Goal: Task Accomplishment & Management: Complete application form

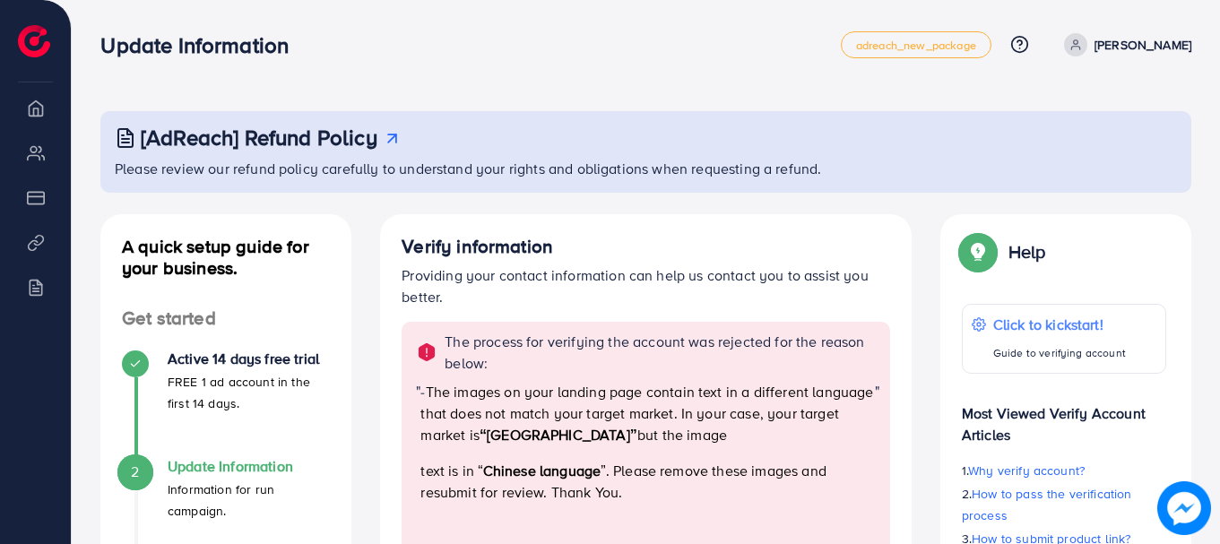
drag, startPoint x: 1219, startPoint y: 120, endPoint x: 1221, endPoint y: 207, distance: 87.0
click at [1219, 206] on html "Update Information adreach_new_package Help Center Contact Support Plans and Pr…" at bounding box center [610, 272] width 1220 height 544
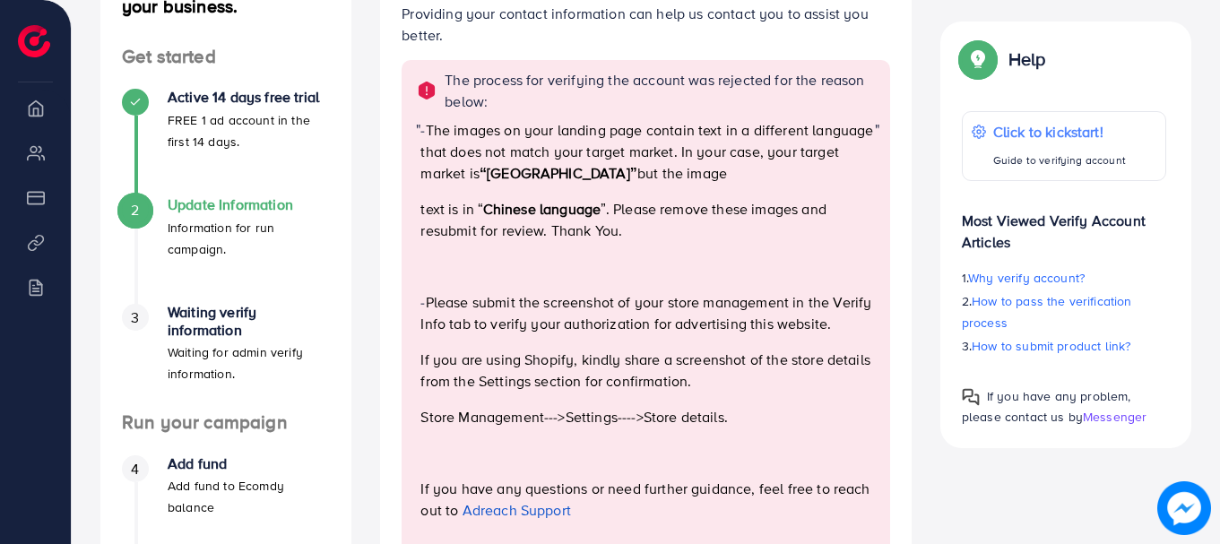
scroll to position [266, 0]
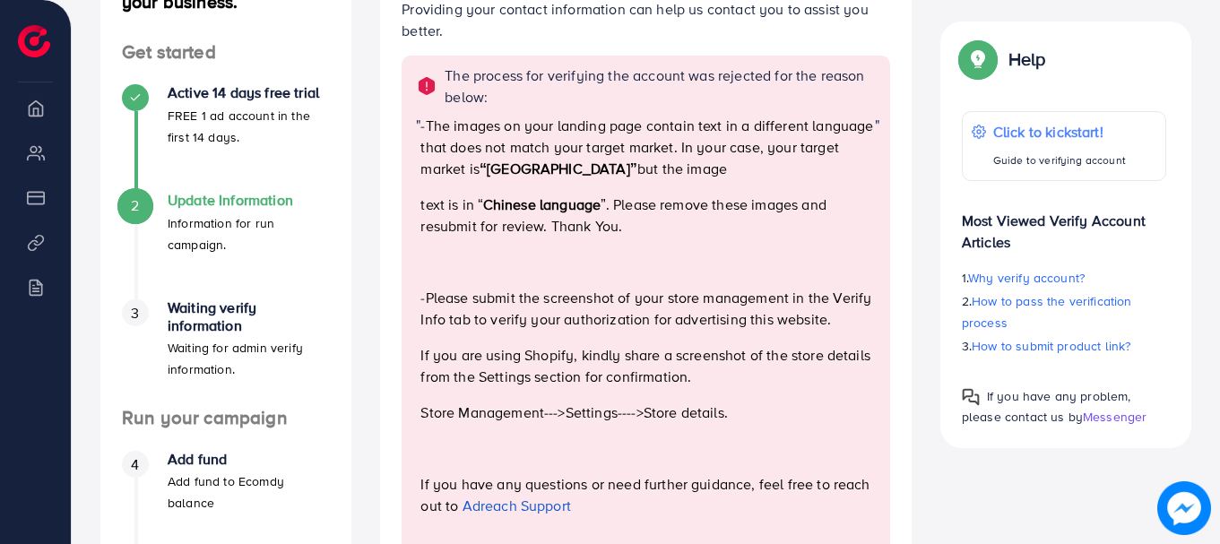
click at [195, 202] on h4 "Update Information" at bounding box center [249, 200] width 162 height 17
click at [217, 210] on div "Update Information Information for run campaign." at bounding box center [249, 223] width 162 height 63
click at [216, 196] on h4 "Update Information" at bounding box center [249, 200] width 162 height 17
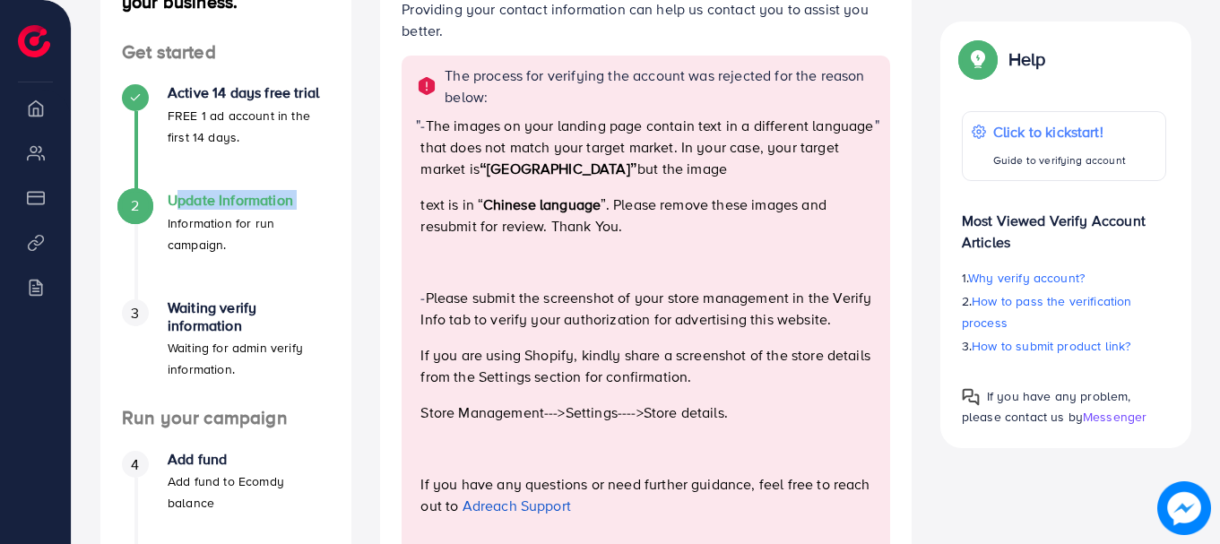
click at [216, 196] on h4 "Update Information" at bounding box center [249, 200] width 162 height 17
click at [204, 231] on p "Information for run campaign." at bounding box center [249, 233] width 162 height 43
click at [190, 316] on h4 "Waiting verify information" at bounding box center [249, 316] width 162 height 34
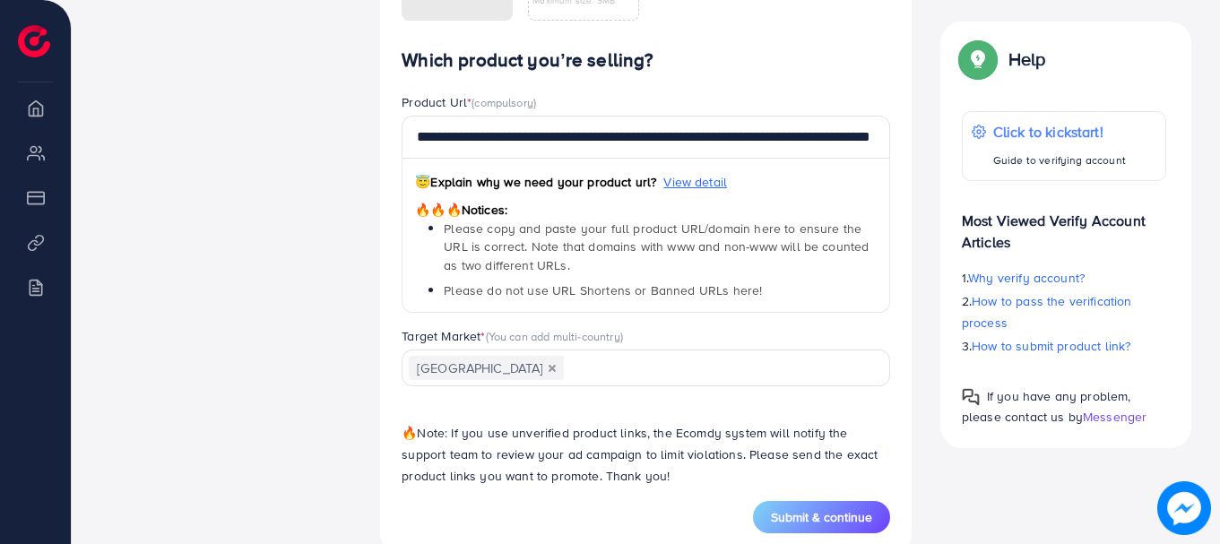
scroll to position [1637, 0]
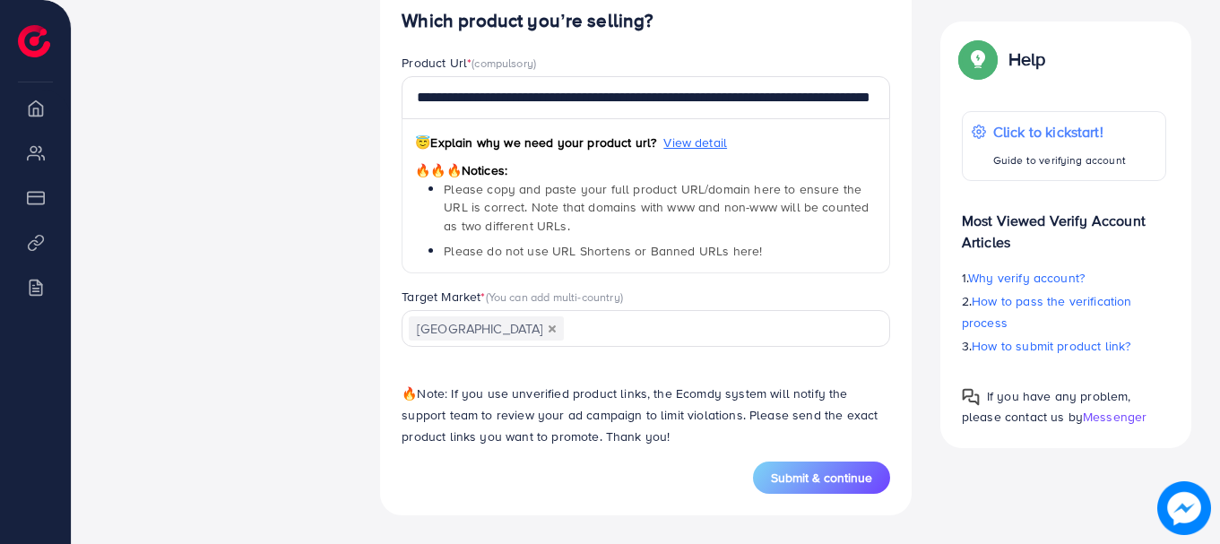
click at [566, 332] on input "Search for option" at bounding box center [716, 330] width 301 height 28
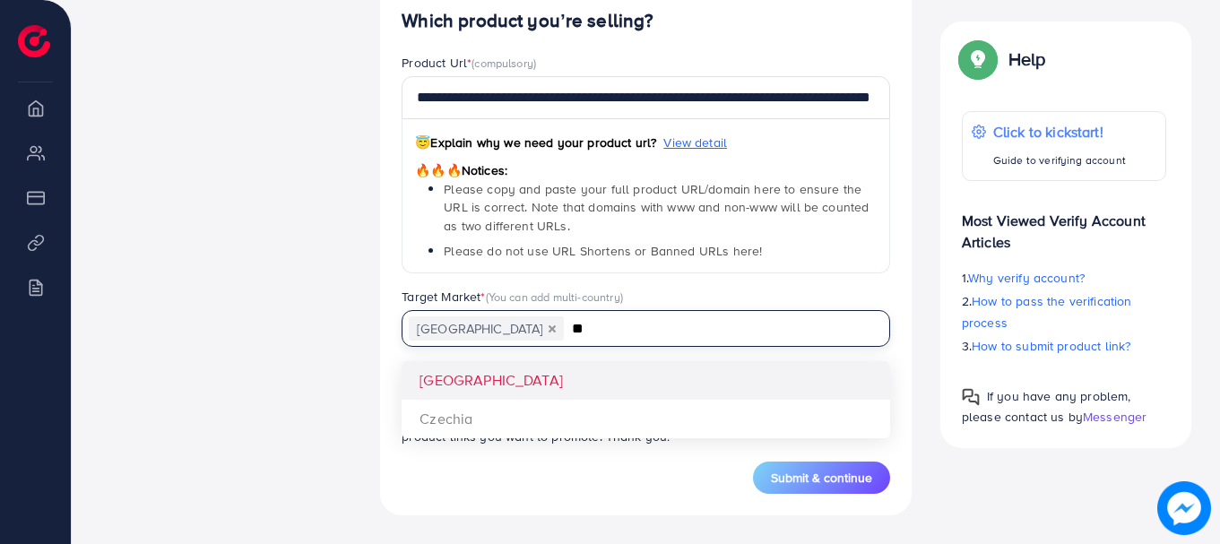
type input "*"
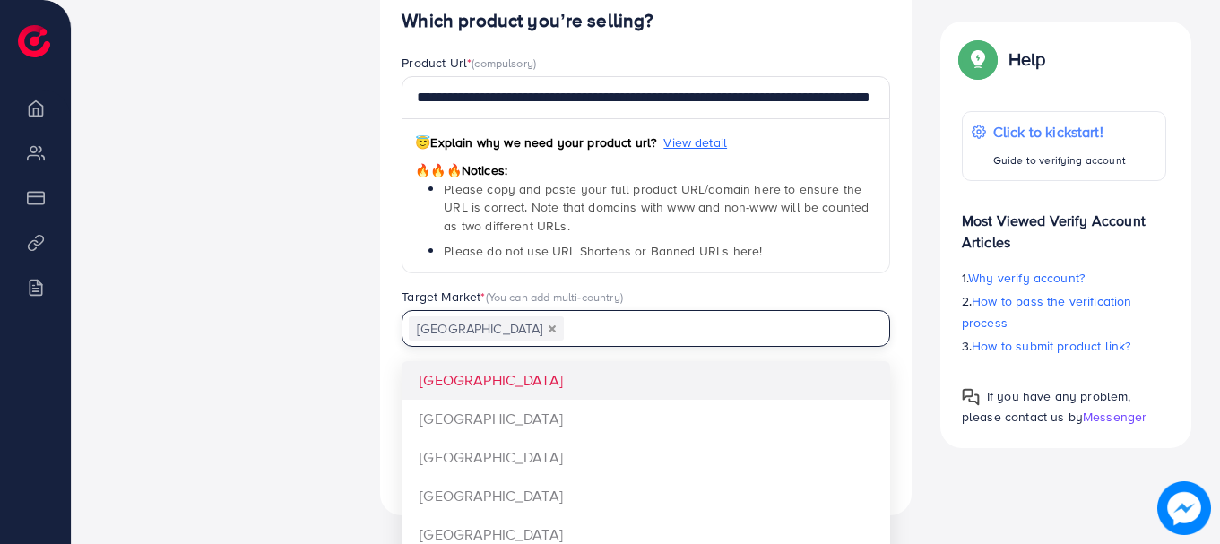
click at [699, 262] on div "😇 Explain why we need your product url? View detail 🔥🔥🔥 Notices: Please copy an…" at bounding box center [646, 196] width 489 height 155
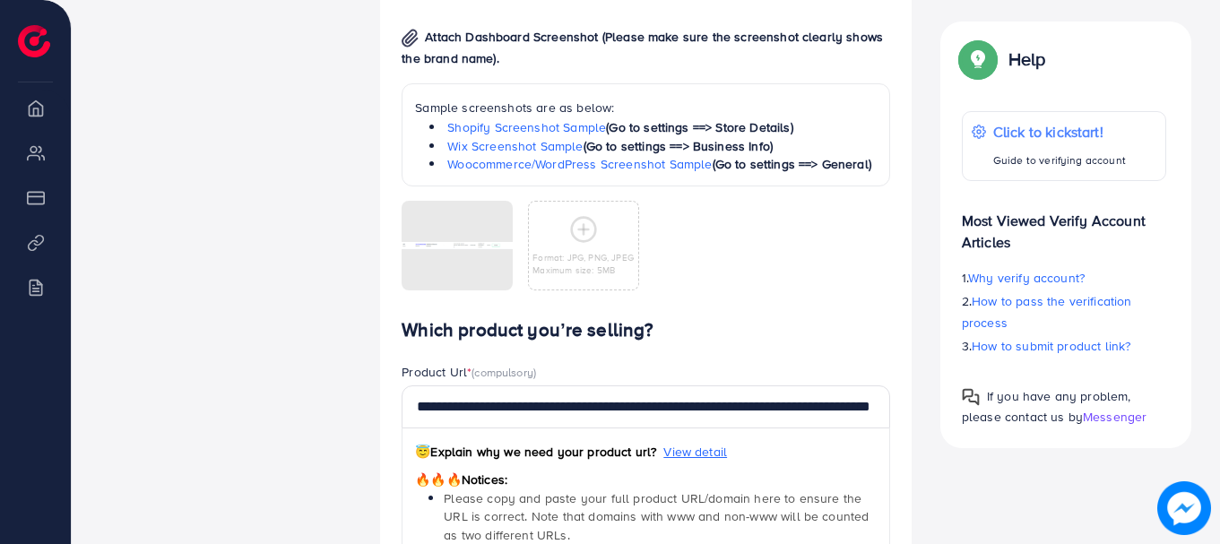
scroll to position [1322, 0]
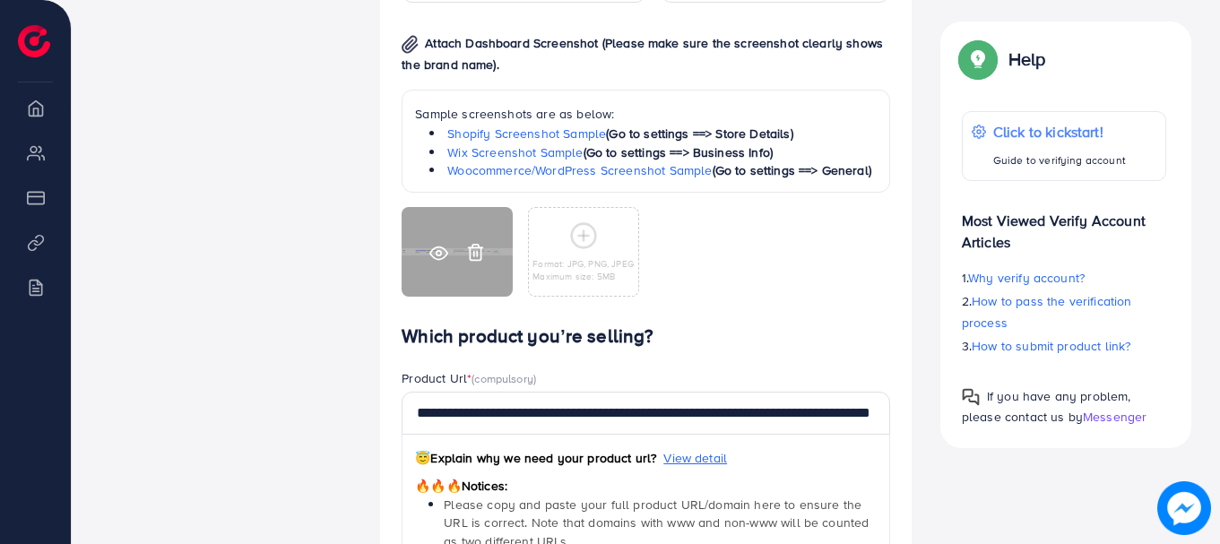
click at [475, 255] on icon at bounding box center [475, 252] width 19 height 19
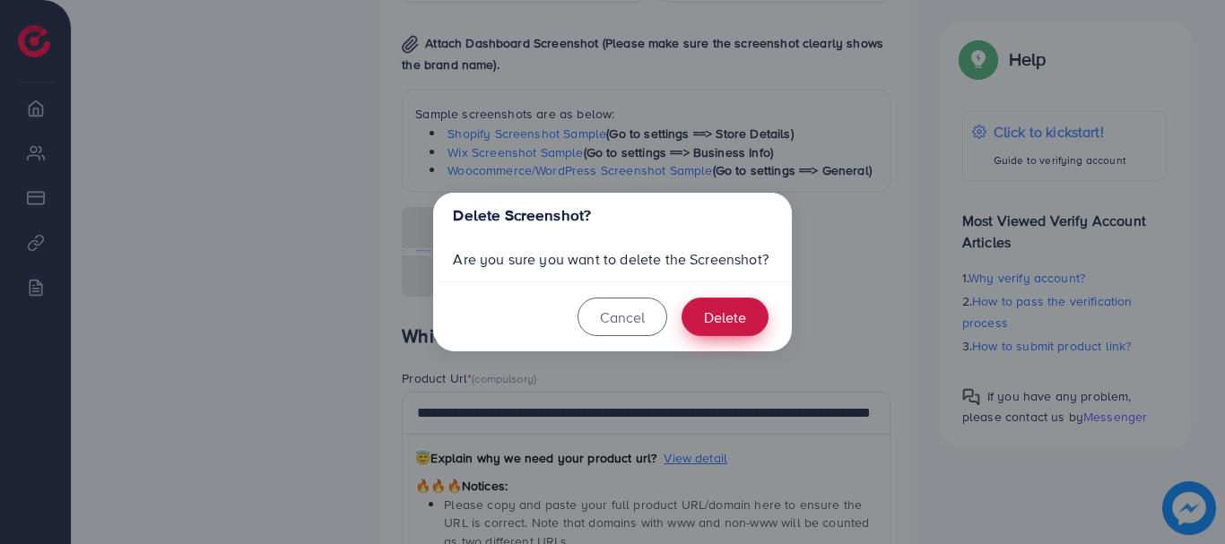
click at [706, 326] on button "Delete" at bounding box center [724, 317] width 87 height 39
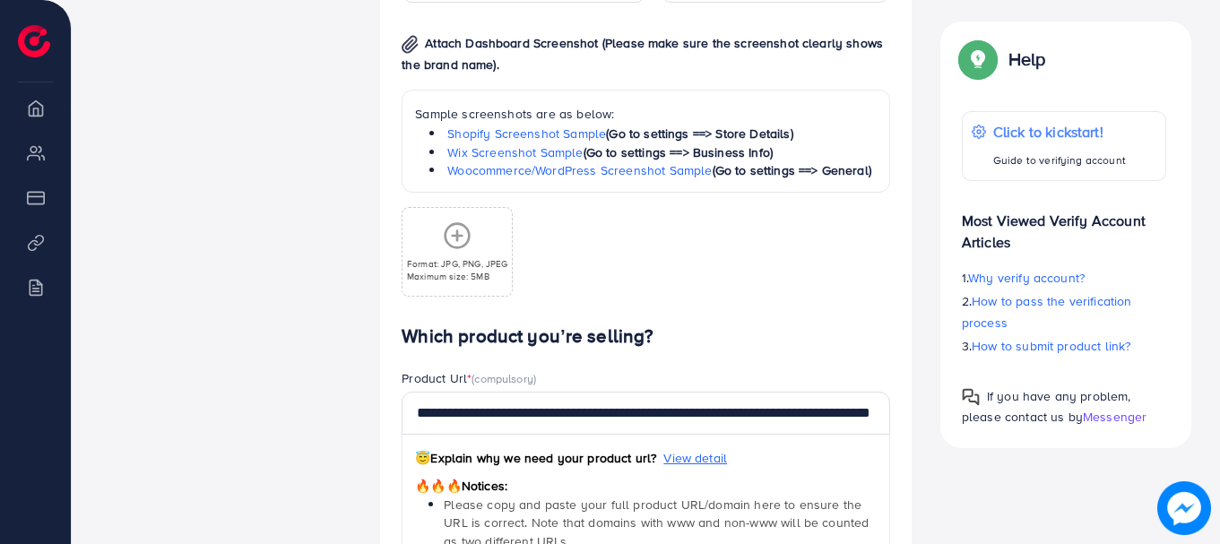
click at [455, 274] on p "Maximum size: 5MB" at bounding box center [457, 276] width 101 height 13
click at [1180, 48] on line at bounding box center [1182, 46] width 6 height 6
click at [433, 229] on div "Format: JPG, PNG, JPEG Maximum size: 5MB" at bounding box center [457, 251] width 108 height 61
click at [453, 228] on icon at bounding box center [457, 235] width 29 height 29
click at [447, 239] on icon at bounding box center [457, 235] width 29 height 29
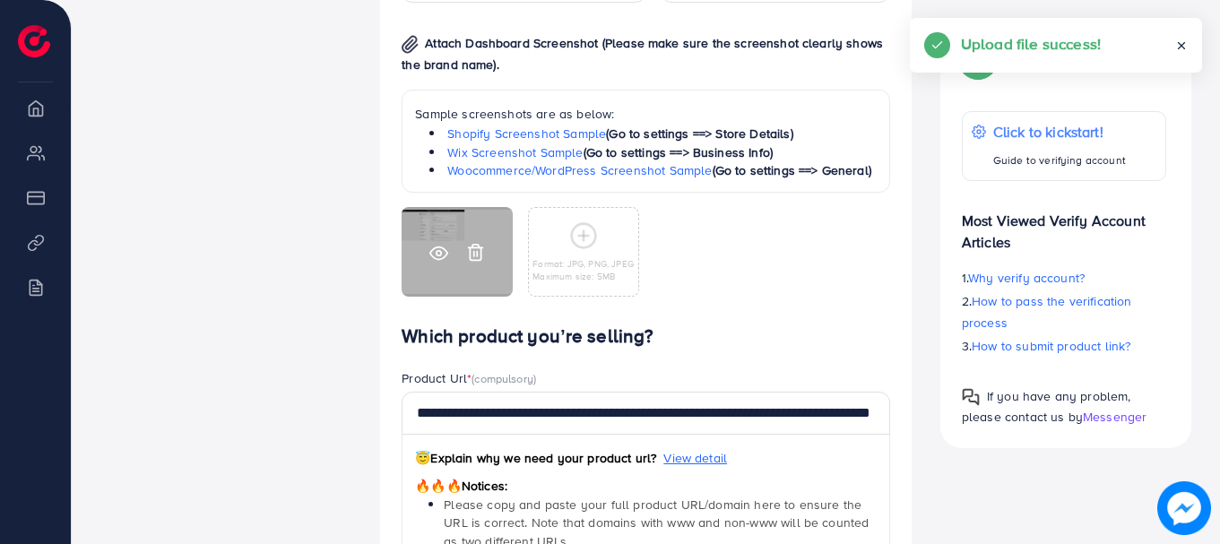
click at [430, 252] on icon at bounding box center [438, 253] width 17 height 13
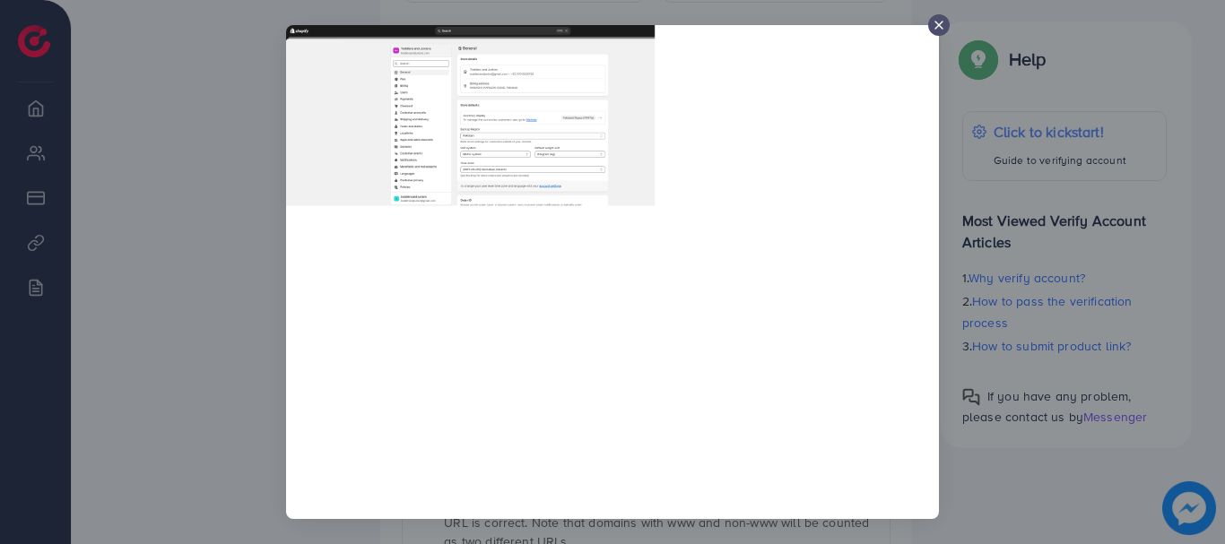
click at [492, 131] on img at bounding box center [612, 272] width 653 height 494
click at [494, 134] on img at bounding box center [612, 272] width 653 height 494
click at [493, 140] on img at bounding box center [612, 272] width 653 height 494
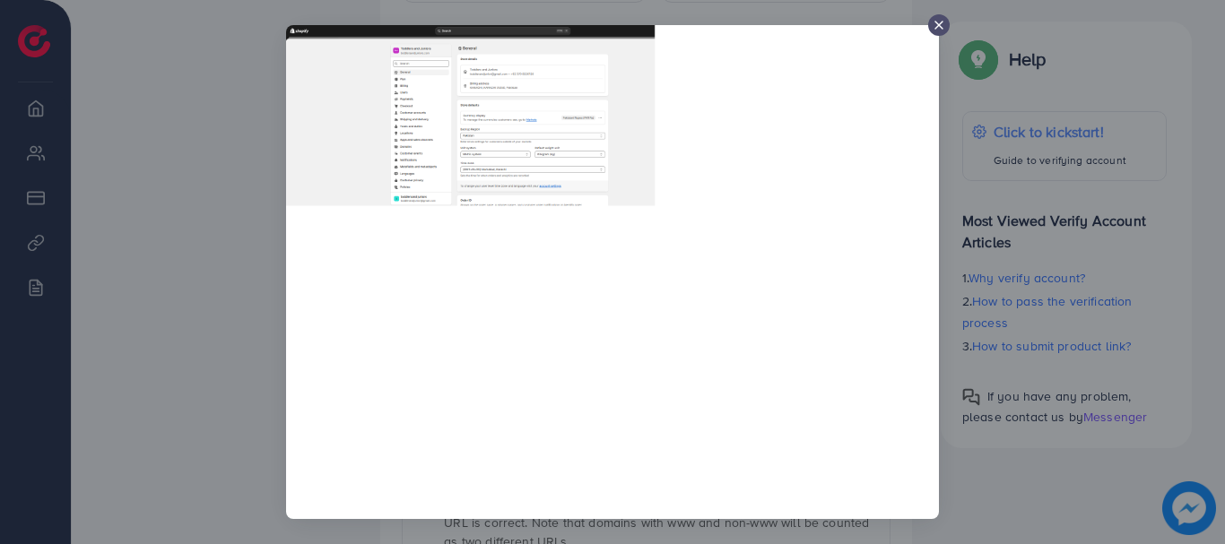
click at [937, 23] on line at bounding box center [938, 25] width 7 height 7
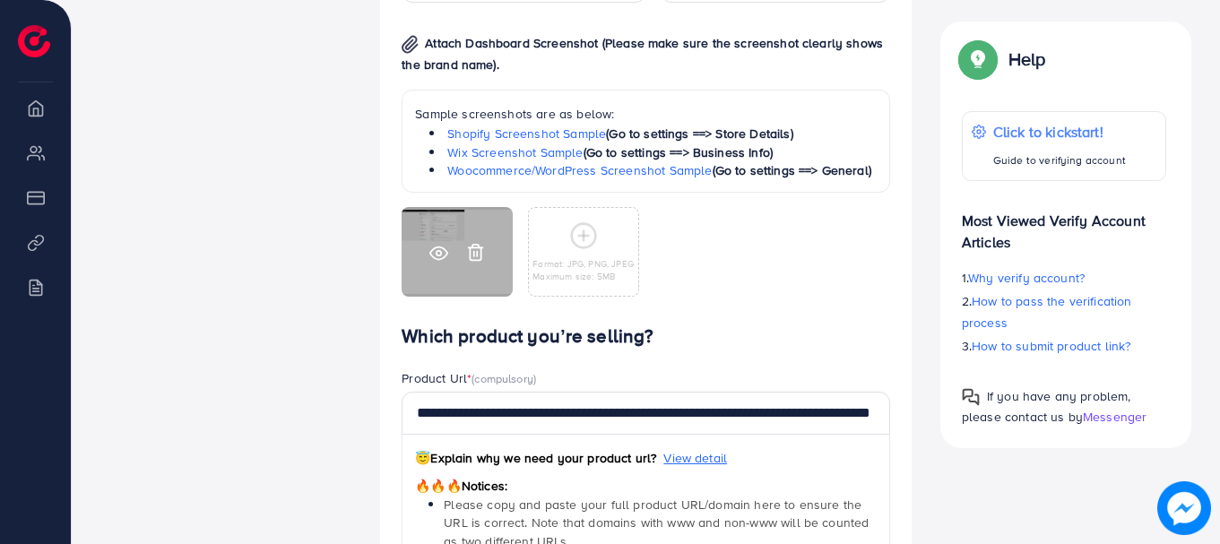
click at [467, 256] on icon at bounding box center [475, 252] width 19 height 19
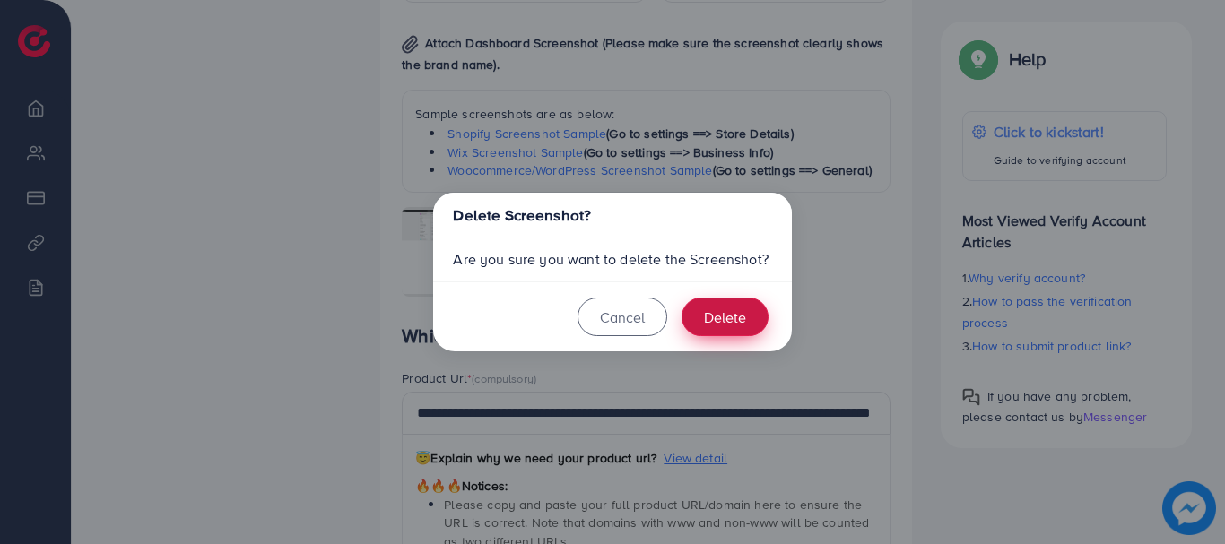
click at [715, 322] on button "Delete" at bounding box center [724, 317] width 87 height 39
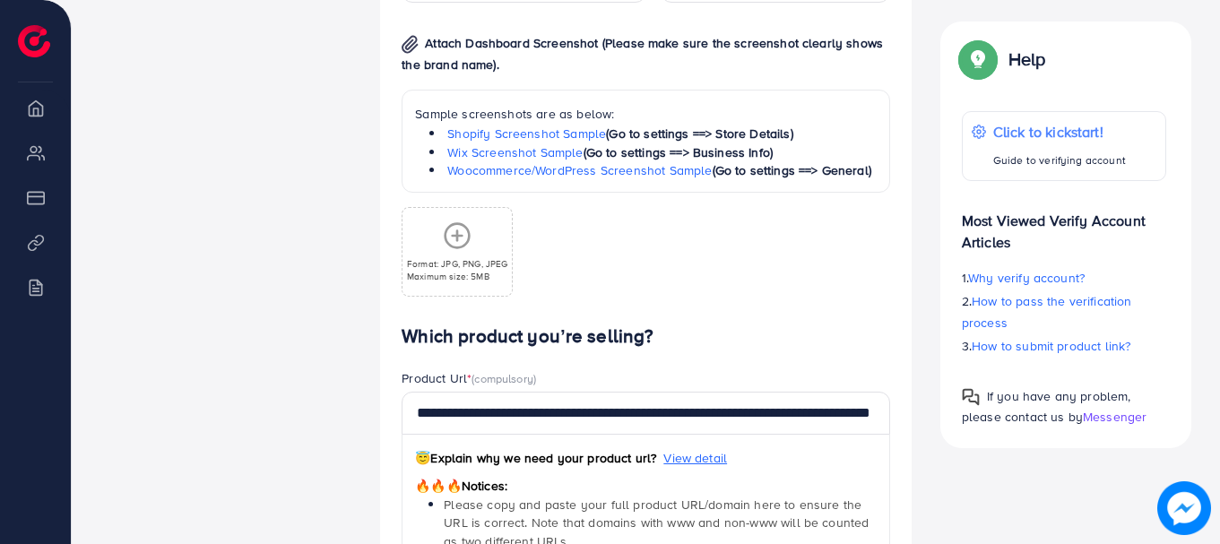
click at [448, 247] on icon at bounding box center [457, 235] width 29 height 29
click at [453, 229] on icon at bounding box center [457, 235] width 29 height 29
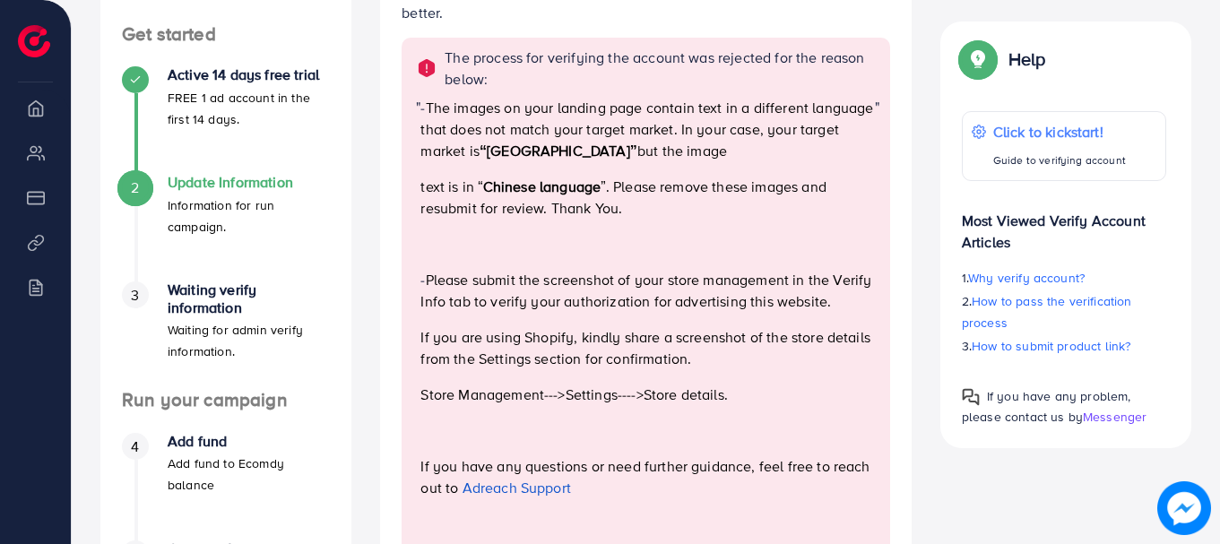
scroll to position [0, 0]
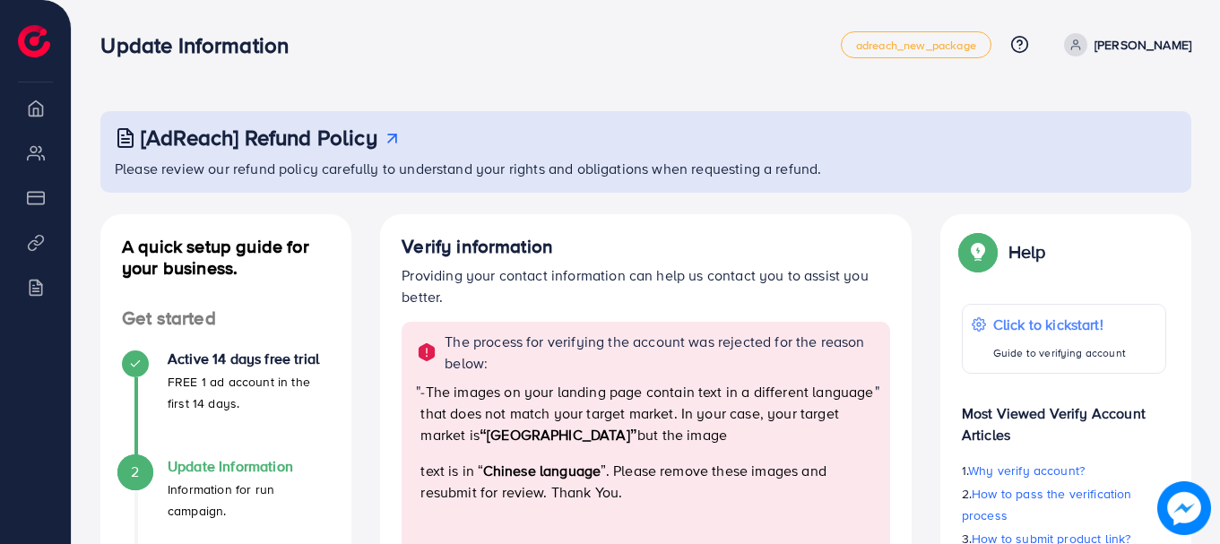
click at [34, 45] on img at bounding box center [34, 41] width 32 height 32
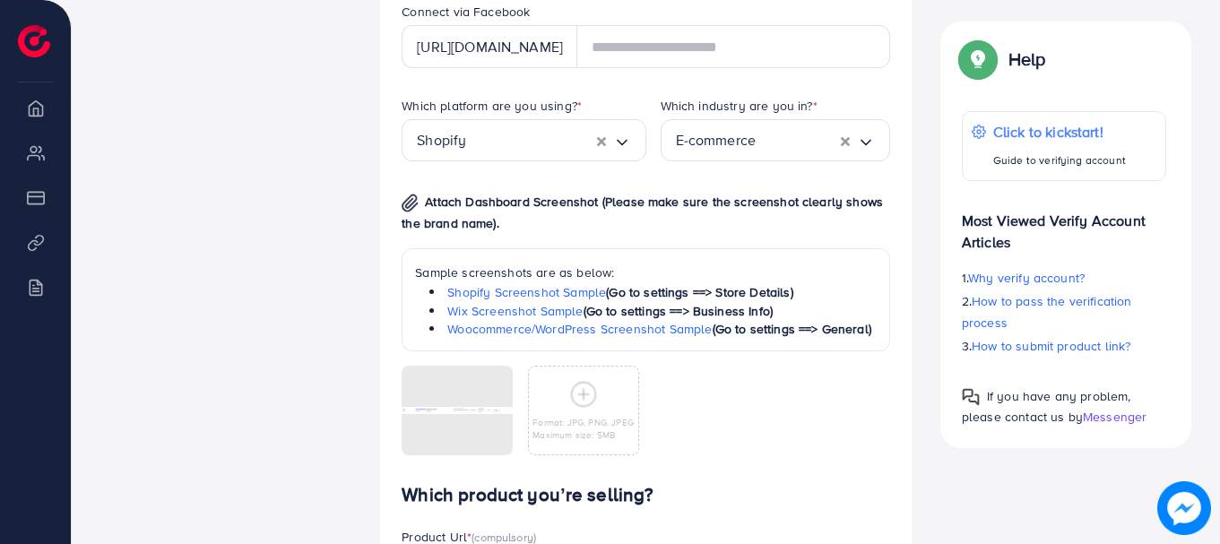
scroll to position [1167, 0]
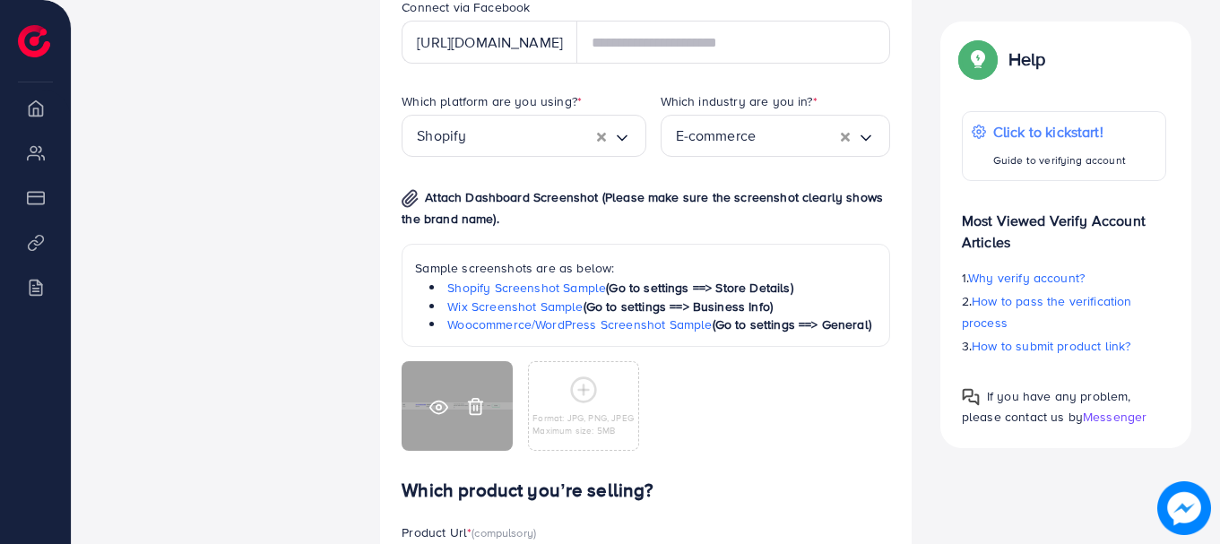
click at [472, 408] on icon at bounding box center [475, 406] width 19 height 19
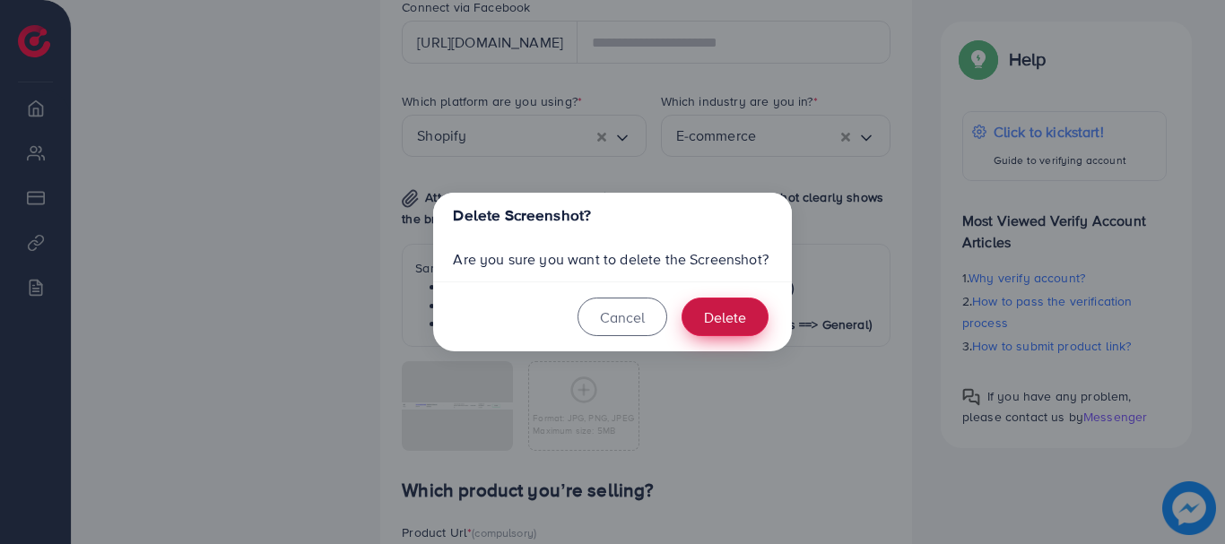
click at [743, 319] on button "Delete" at bounding box center [724, 317] width 87 height 39
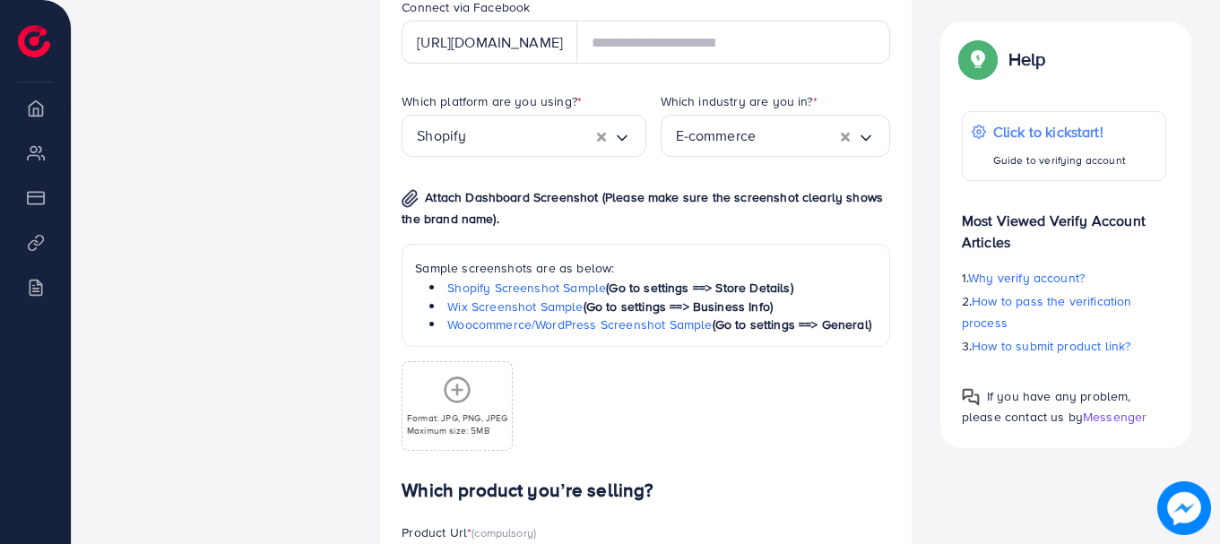
click at [472, 397] on div "Format: JPG, PNG, JPEG Maximum size: 5MB" at bounding box center [457, 406] width 108 height 61
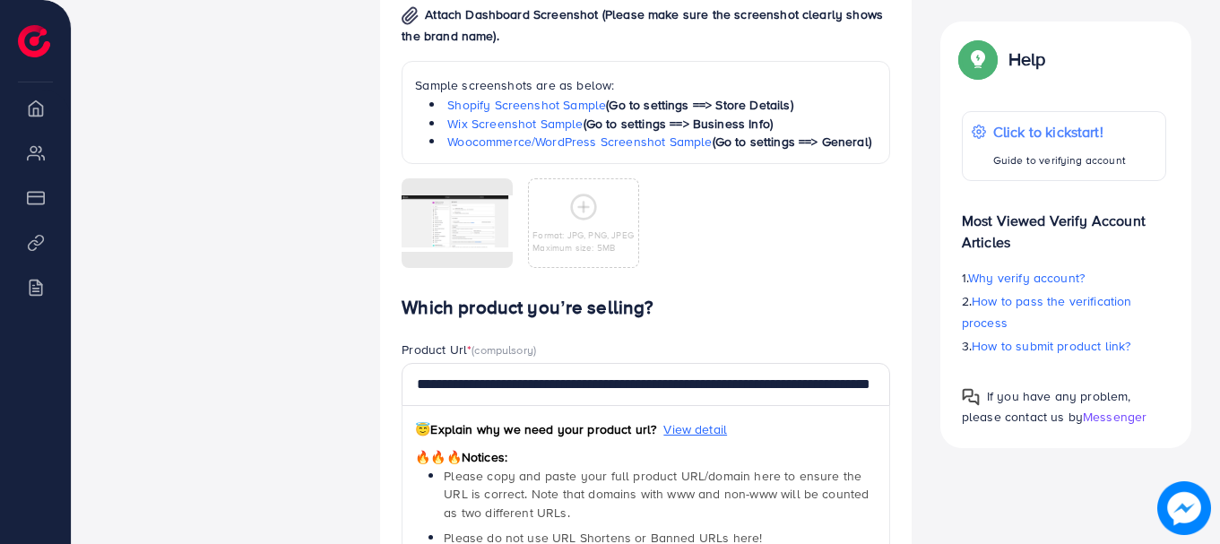
scroll to position [1440, 0]
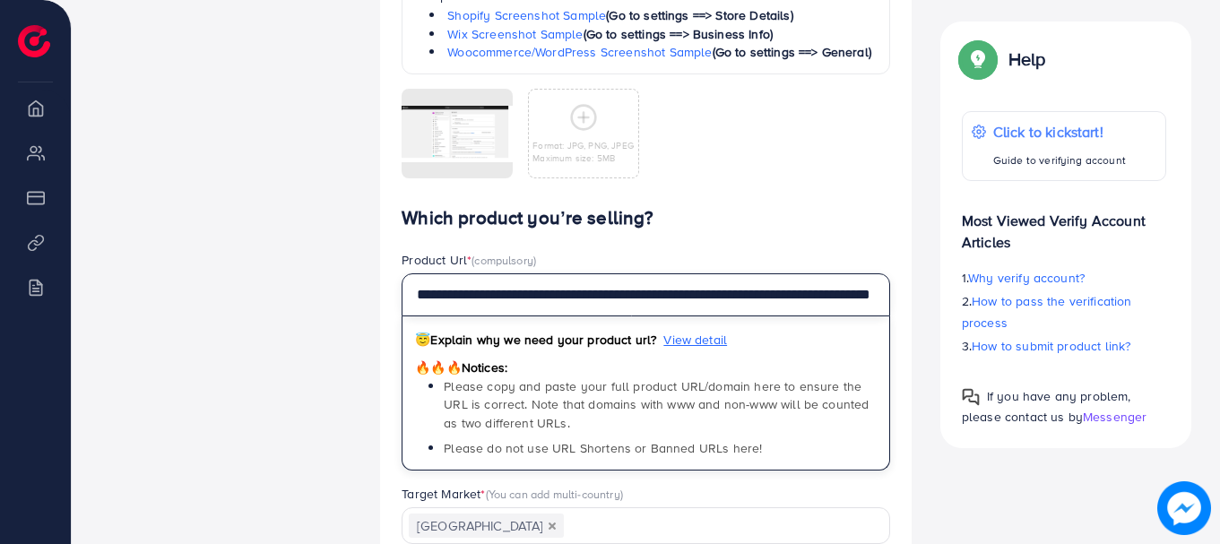
click at [772, 291] on input "**********" at bounding box center [646, 294] width 489 height 43
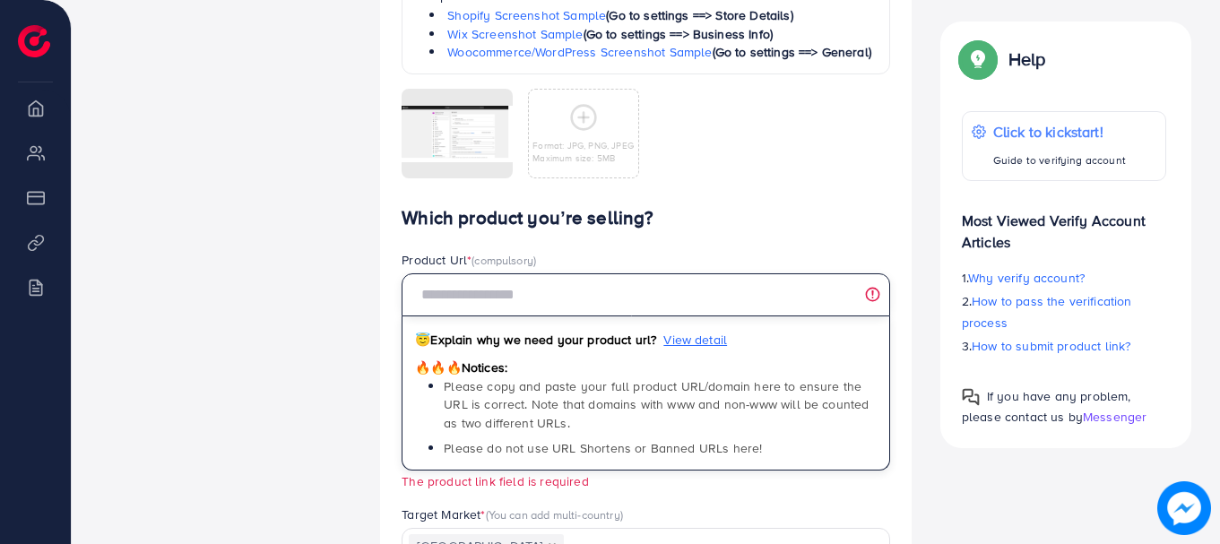
paste input "**********"
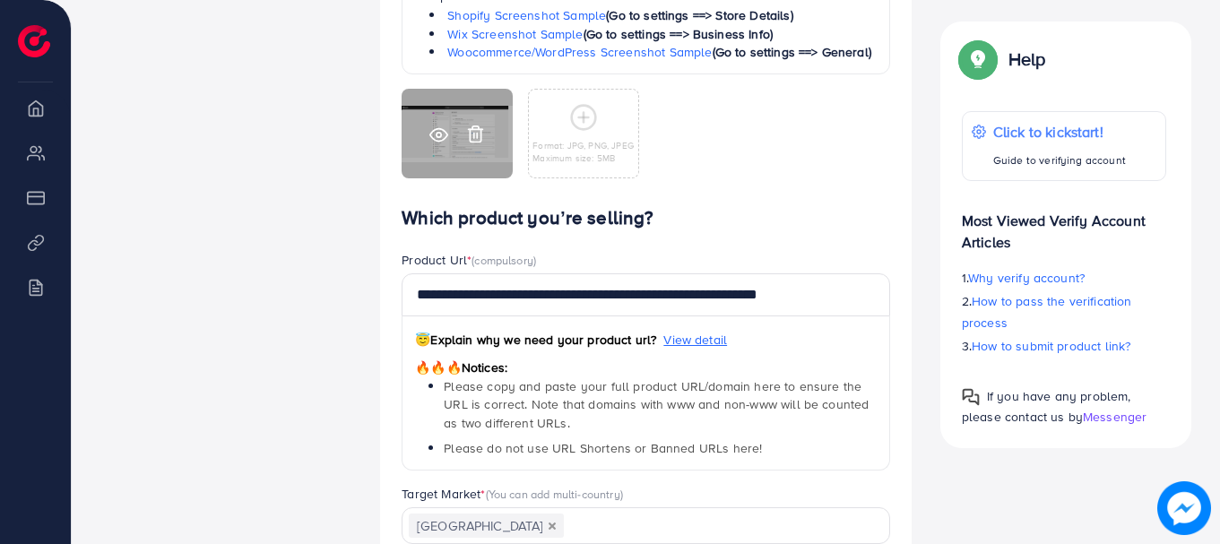
click at [428, 131] on div at bounding box center [457, 134] width 111 height 90
click at [433, 134] on icon at bounding box center [438, 135] width 19 height 19
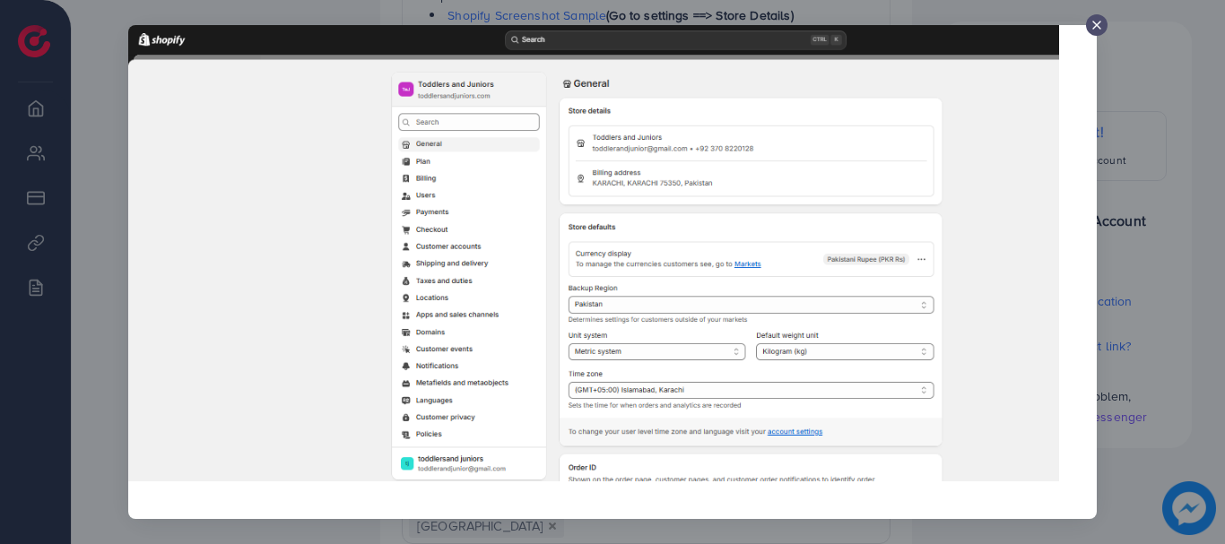
click at [1090, 19] on icon at bounding box center [1096, 25] width 14 height 14
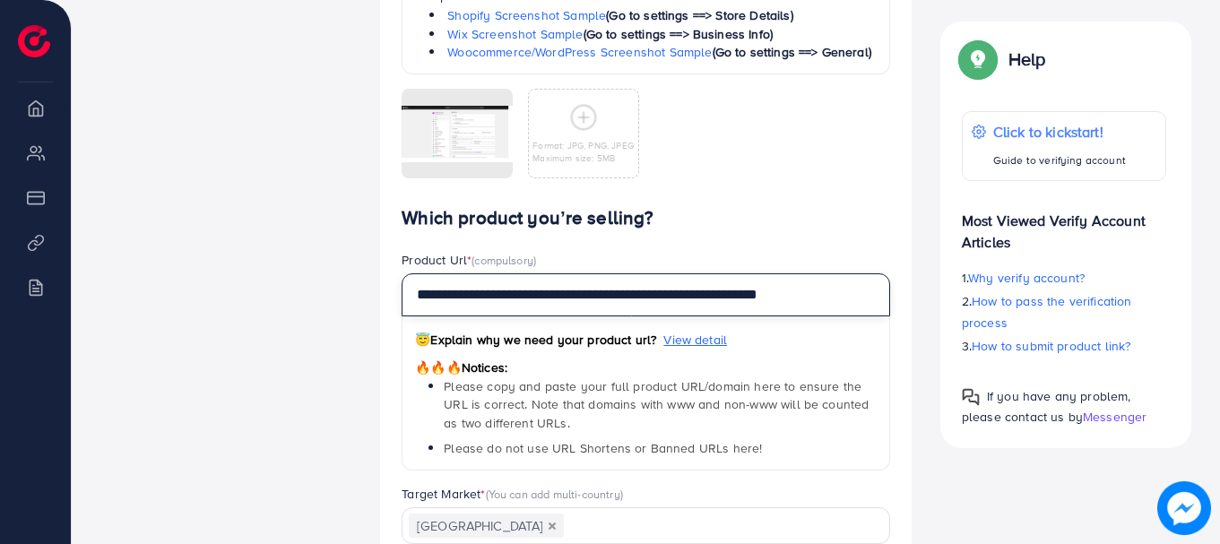
click at [562, 294] on input "**********" at bounding box center [646, 294] width 489 height 43
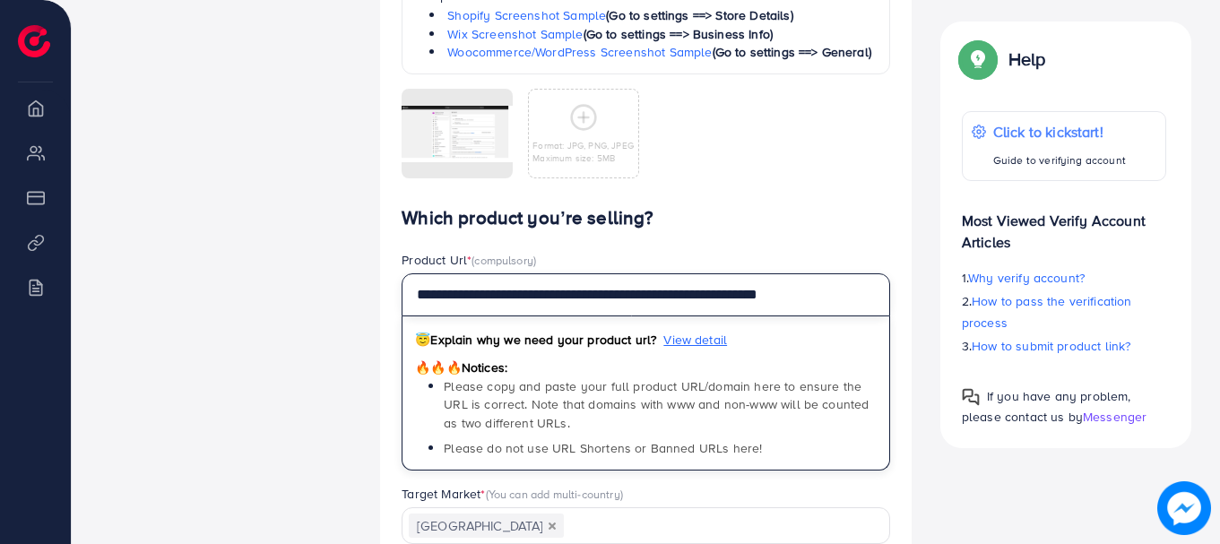
click at [562, 294] on input "**********" at bounding box center [646, 294] width 489 height 43
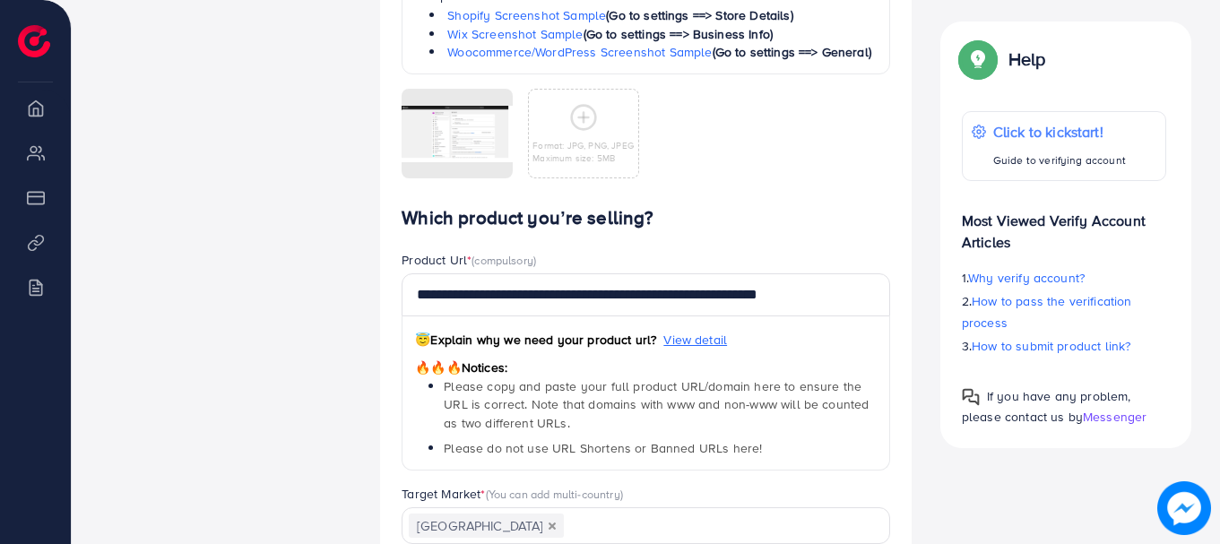
click at [869, 214] on h4 "Which product you’re selling?" at bounding box center [646, 218] width 489 height 22
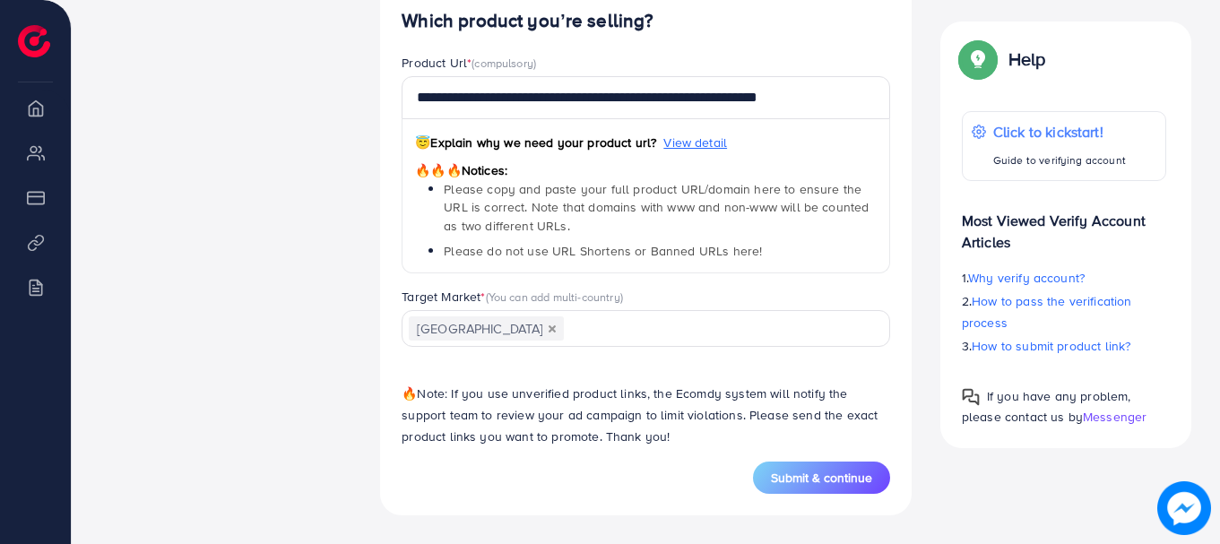
click at [823, 490] on button "Submit & continue" at bounding box center [821, 478] width 137 height 32
type input "**********"
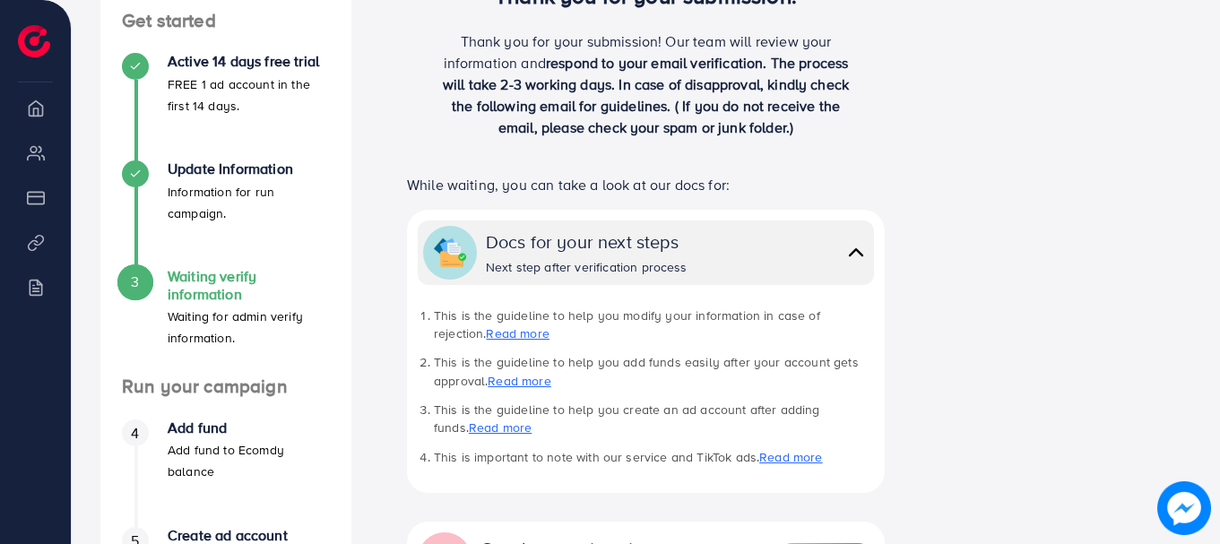
scroll to position [290, 0]
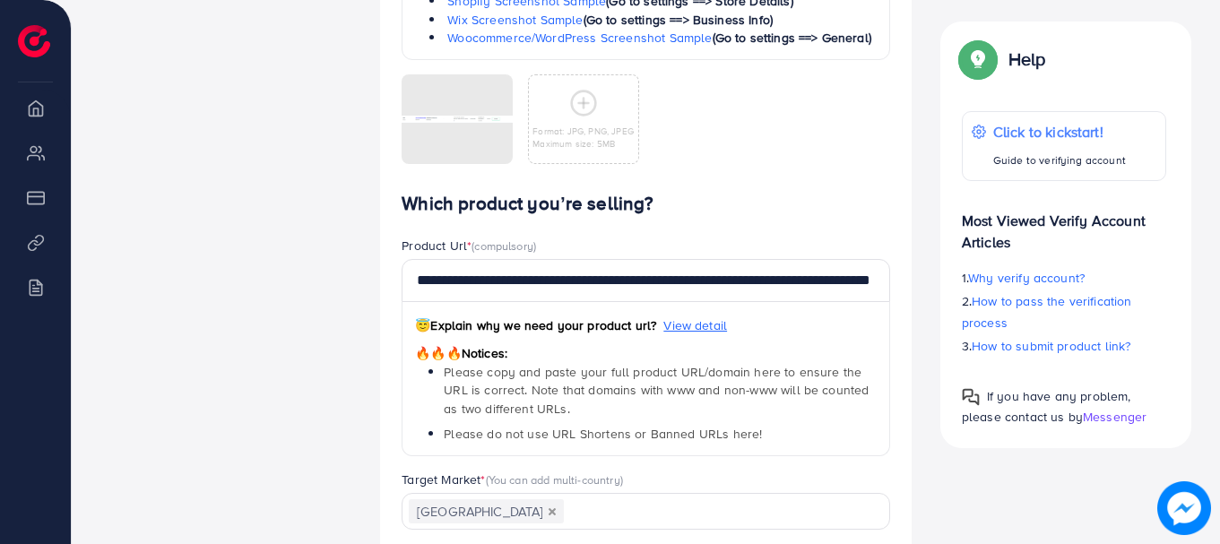
scroll to position [1451, 0]
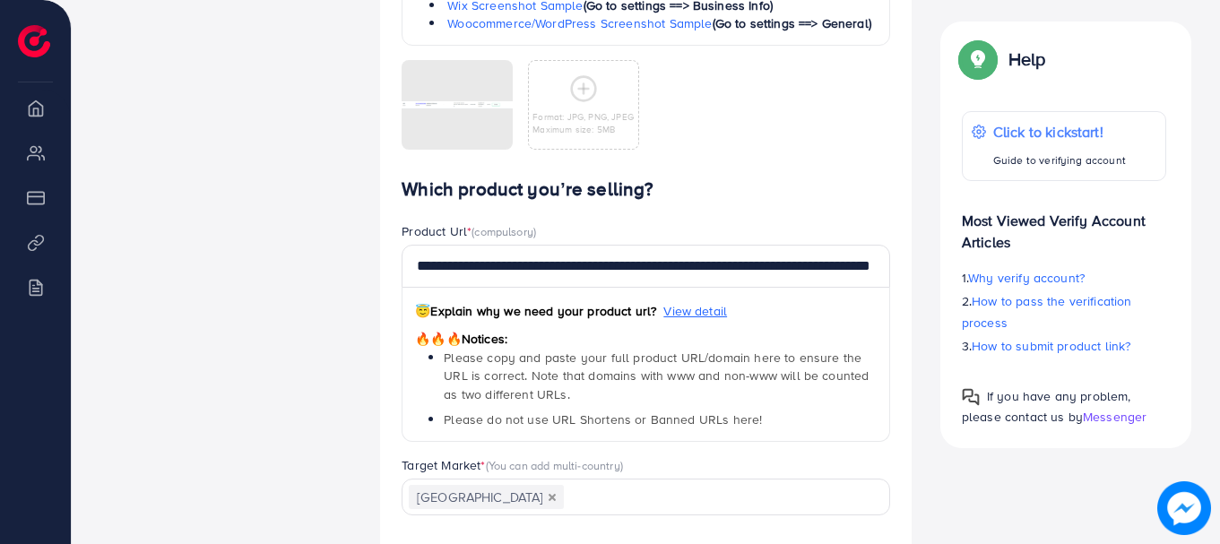
scroll to position [1475, 0]
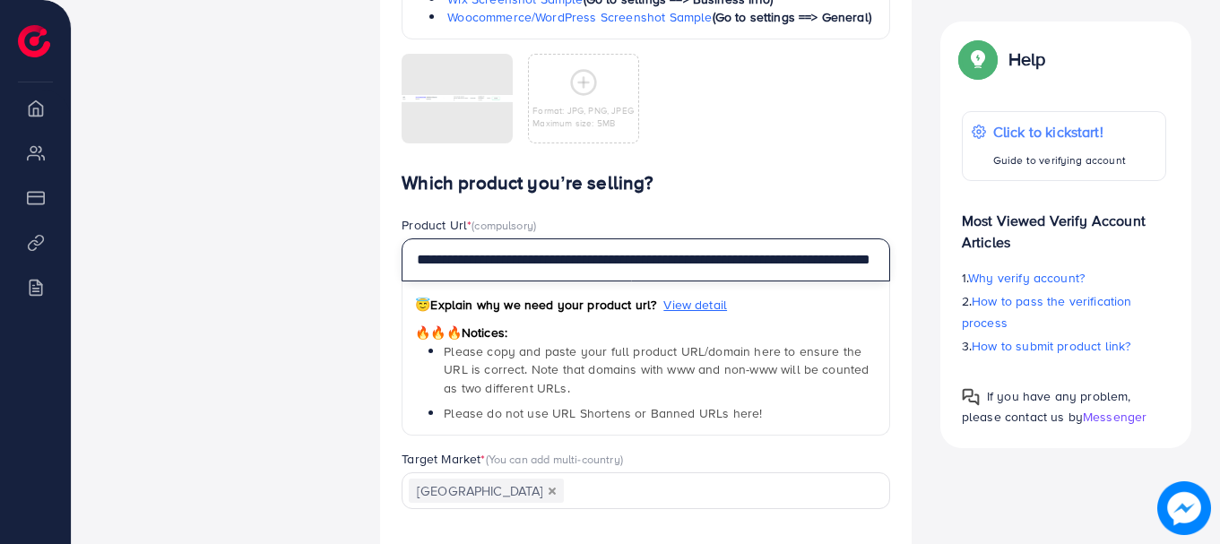
click at [678, 265] on input "**********" at bounding box center [646, 259] width 489 height 43
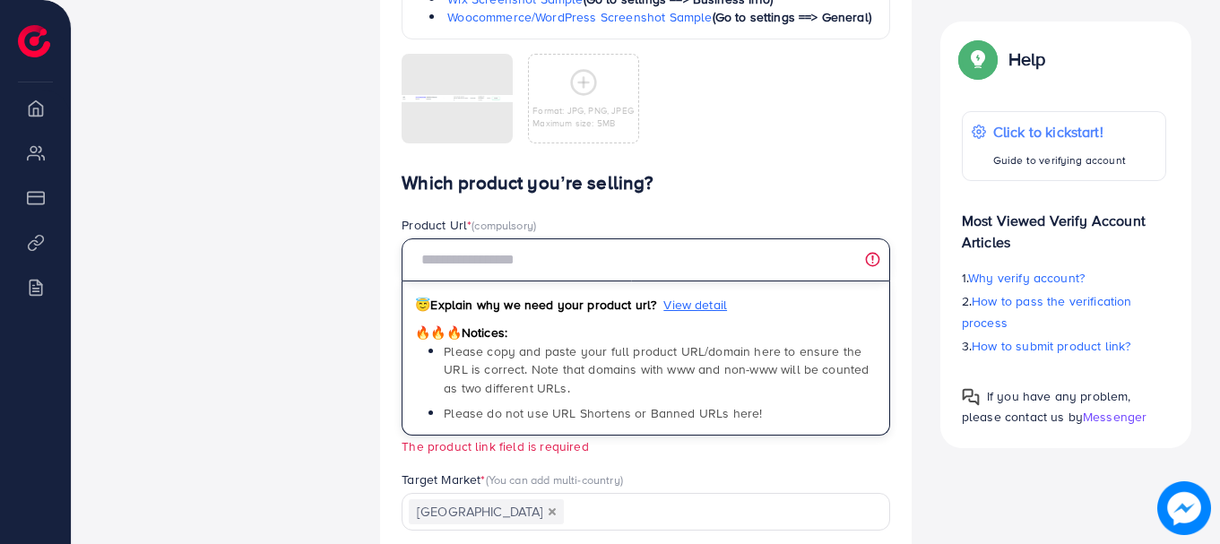
paste input "**********"
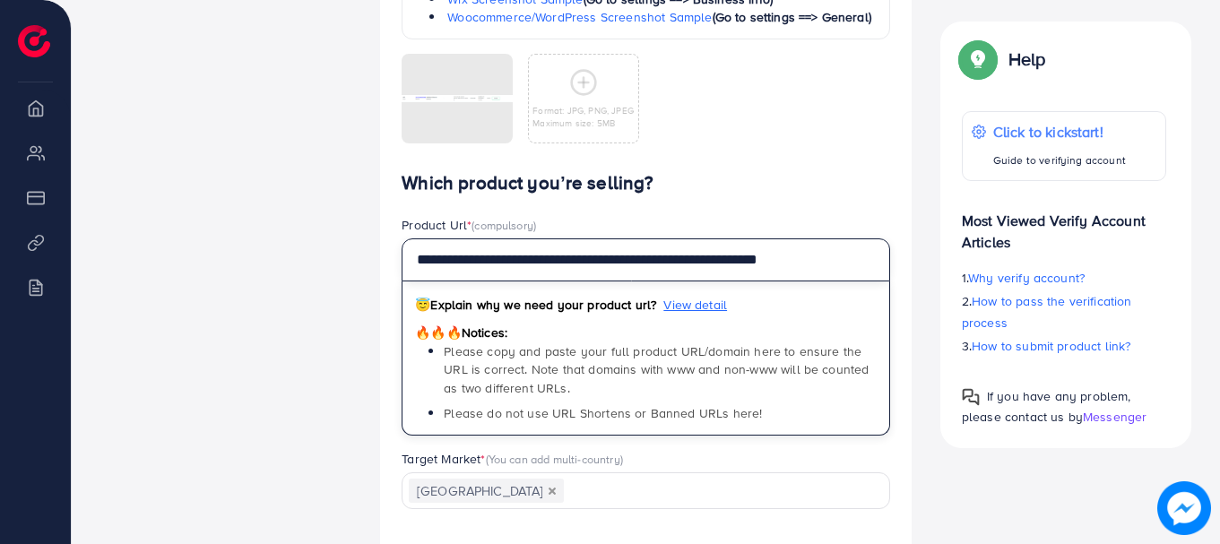
type input "**********"
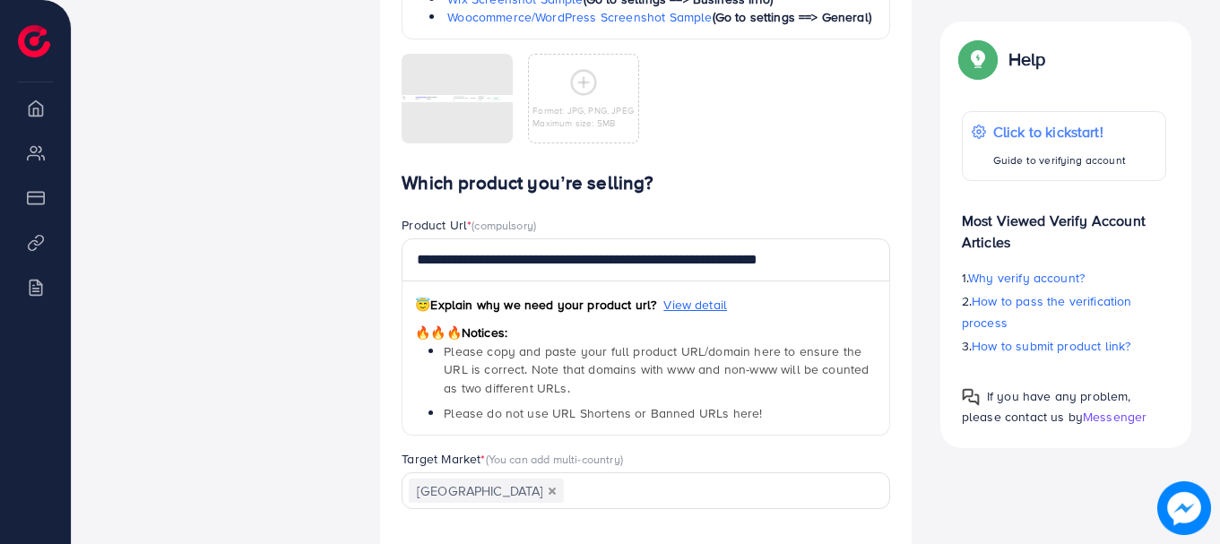
click at [755, 232] on div "Product Url * (compulsory)" at bounding box center [646, 227] width 489 height 22
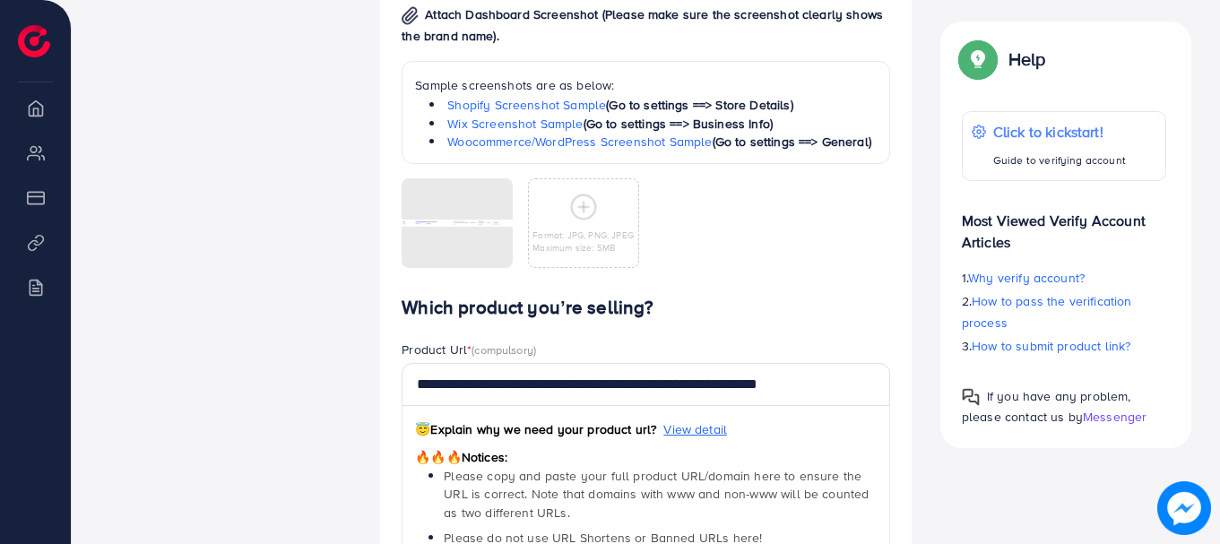
scroll to position [1354, 0]
